Goal: Transaction & Acquisition: Purchase product/service

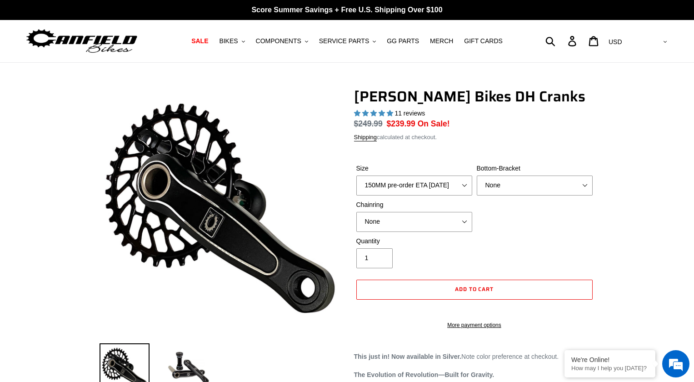
select select "highest-rating"
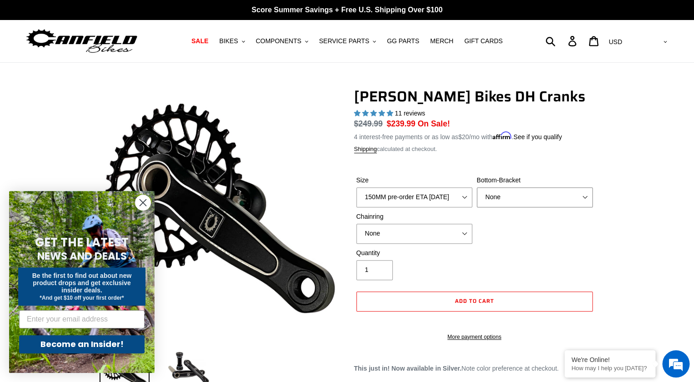
select select "BSA Threaded 83mm"
click option "BSA Threaded 83mm" at bounding box center [0, 0] width 0 height 0
click at [140, 200] on circle "Close dialog" at bounding box center [143, 202] width 15 height 15
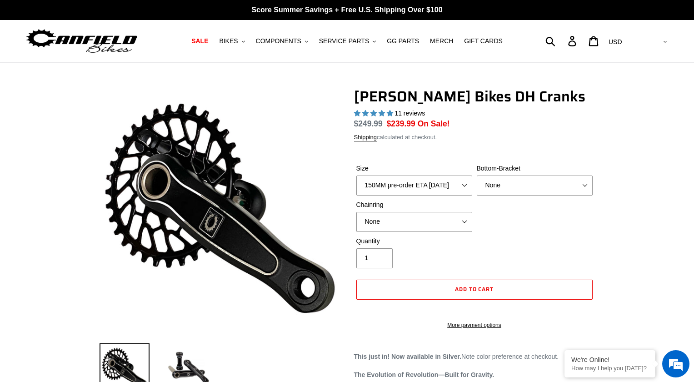
select select "highest-rating"
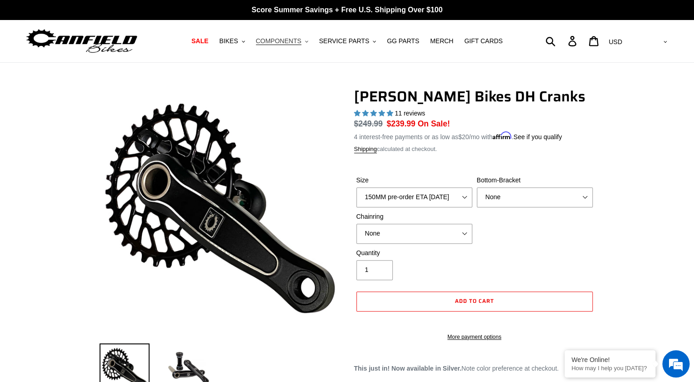
click at [293, 37] on span "COMPONENTS" at bounding box center [278, 41] width 45 height 8
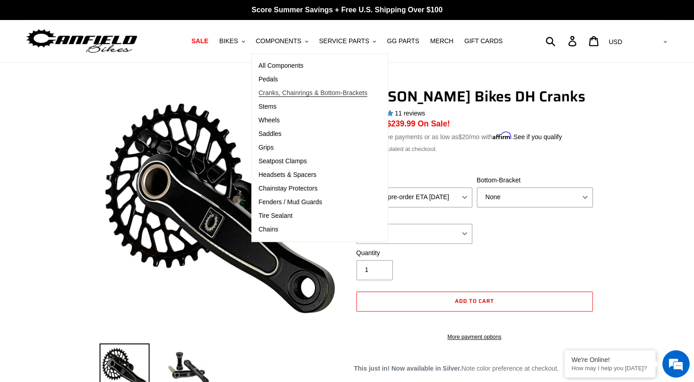
click at [275, 95] on span "Cranks, Chainrings & Bottom-Brackets" at bounding box center [313, 93] width 109 height 8
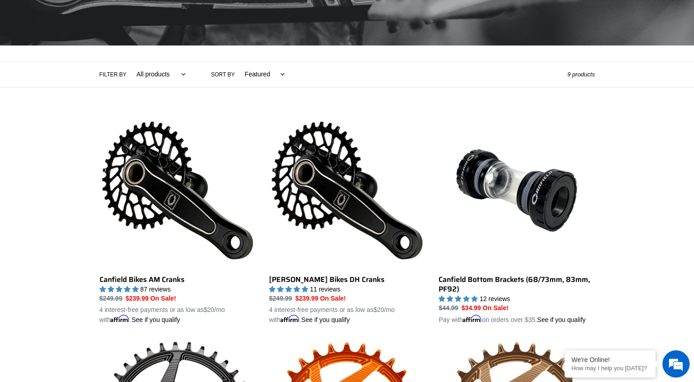
scroll to position [152, 0]
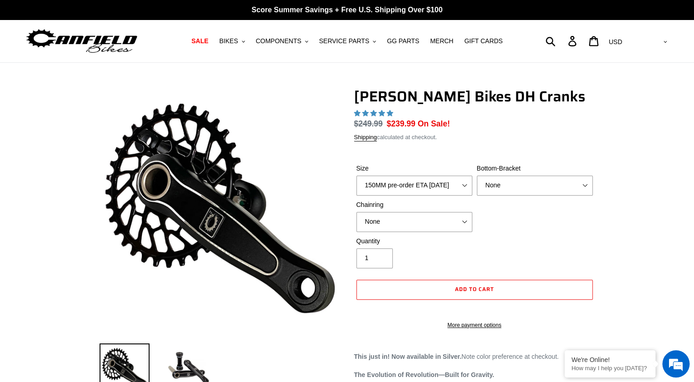
select select "highest-rating"
